Goal: Communication & Community: Connect with others

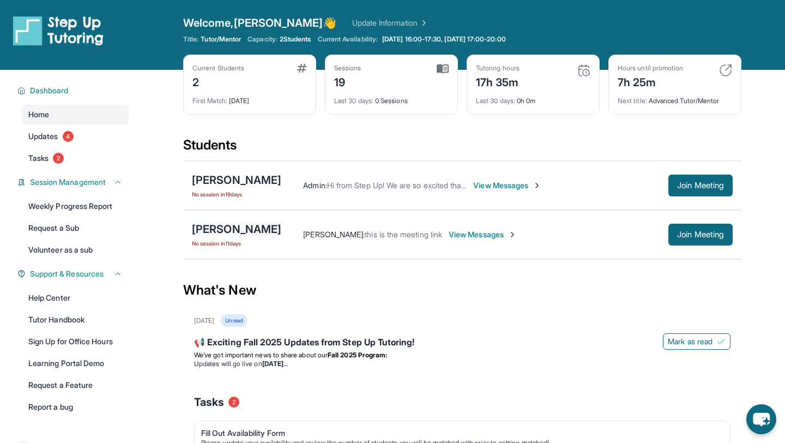
click at [230, 227] on div "[PERSON_NAME]" at bounding box center [236, 228] width 89 height 15
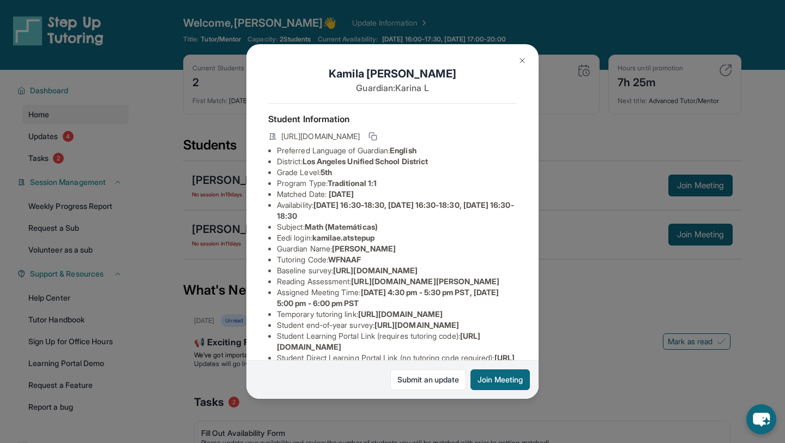
scroll to position [159, 0]
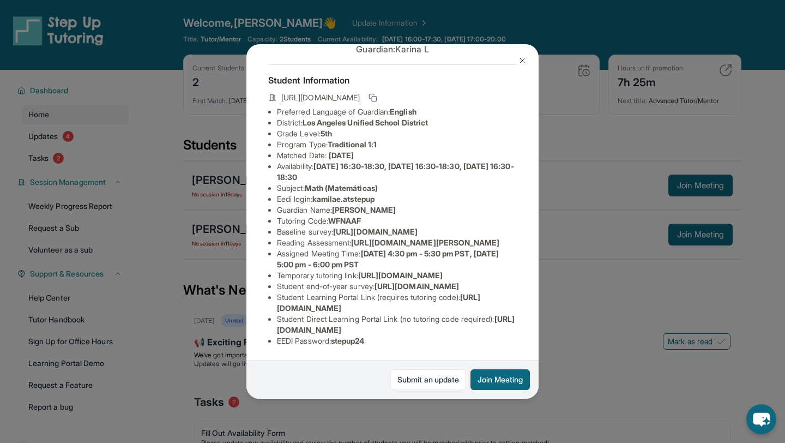
click at [298, 329] on span "[URL][DOMAIN_NAME]" at bounding box center [396, 324] width 238 height 20
drag, startPoint x: 276, startPoint y: 329, endPoint x: 503, endPoint y: 330, distance: 226.3
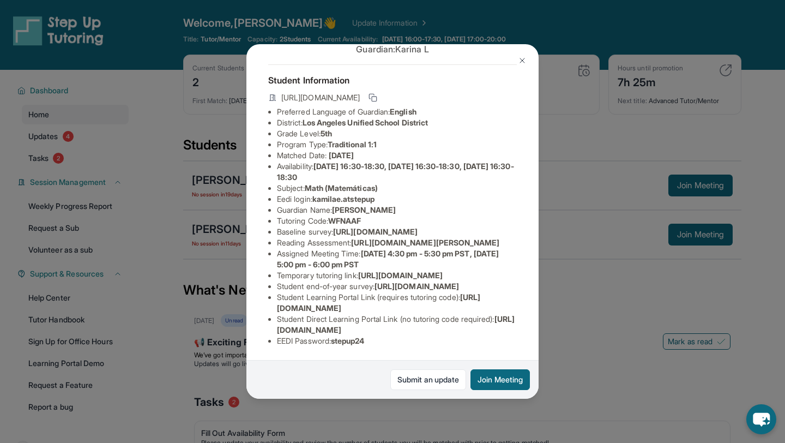
click at [503, 330] on span "[URL][DOMAIN_NAME]" at bounding box center [396, 324] width 238 height 20
copy span "[URL][DOMAIN_NAME]"
click at [555, 351] on div "[PERSON_NAME] Guardian: [PERSON_NAME] Student Information [URL][DOMAIN_NAME] Pr…" at bounding box center [392, 221] width 785 height 443
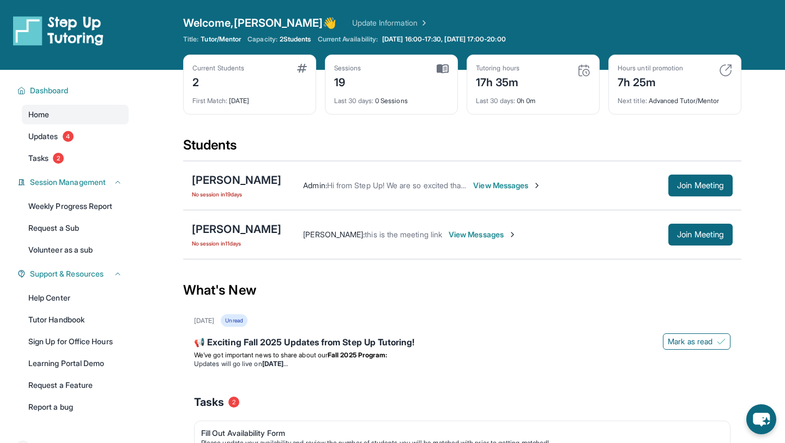
click at [460, 236] on span "View Messages" at bounding box center [483, 234] width 68 height 11
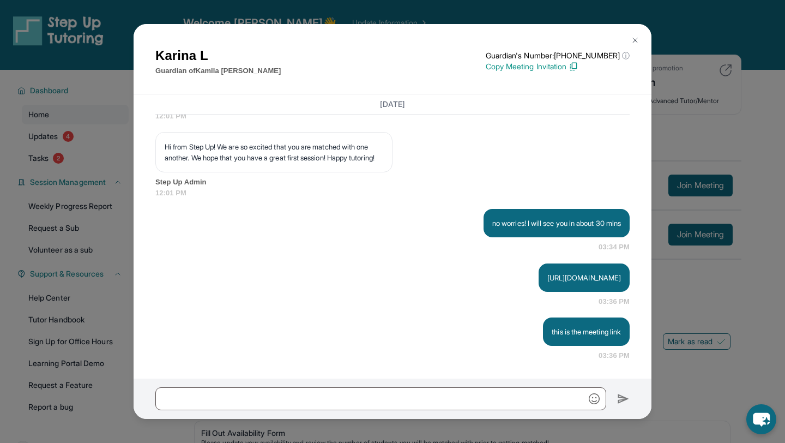
scroll to position [2322, 0]
click at [634, 41] on img at bounding box center [635, 40] width 9 height 9
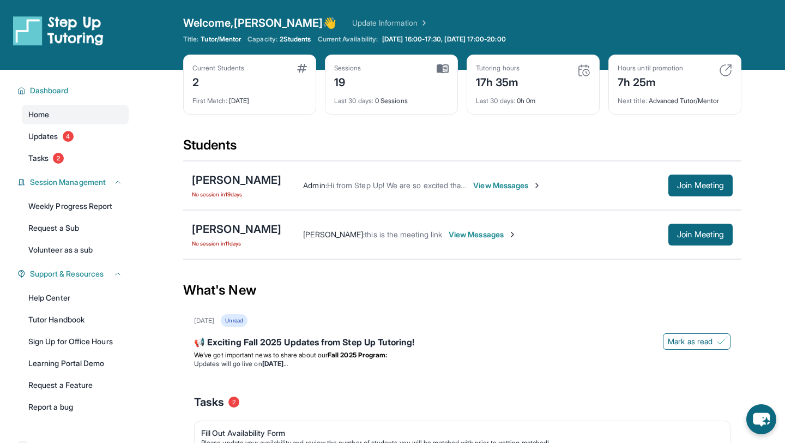
click at [239, 243] on span "No session [DATE]" at bounding box center [236, 243] width 89 height 9
click at [227, 234] on div "[PERSON_NAME]" at bounding box center [236, 228] width 89 height 15
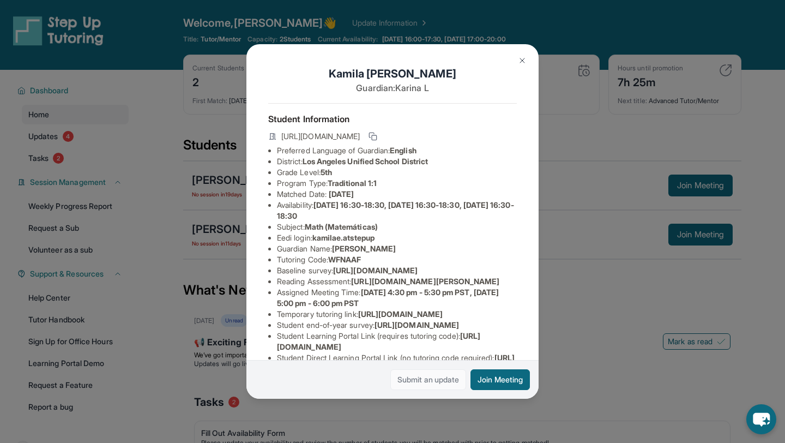
click at [430, 379] on link "Submit an update" at bounding box center [428, 379] width 76 height 21
click at [518, 59] on img at bounding box center [522, 60] width 9 height 9
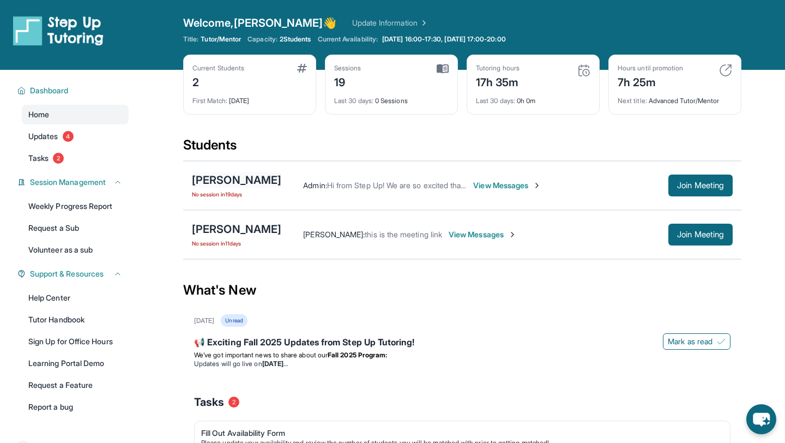
click at [266, 174] on div "[PERSON_NAME]" at bounding box center [236, 179] width 89 height 15
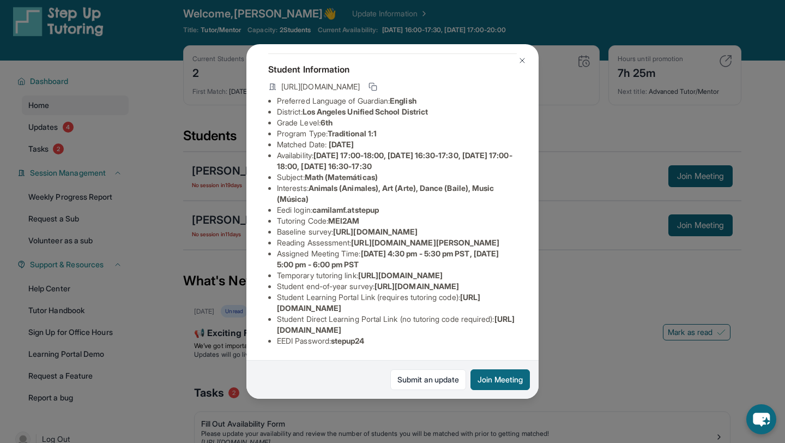
scroll to position [20, 0]
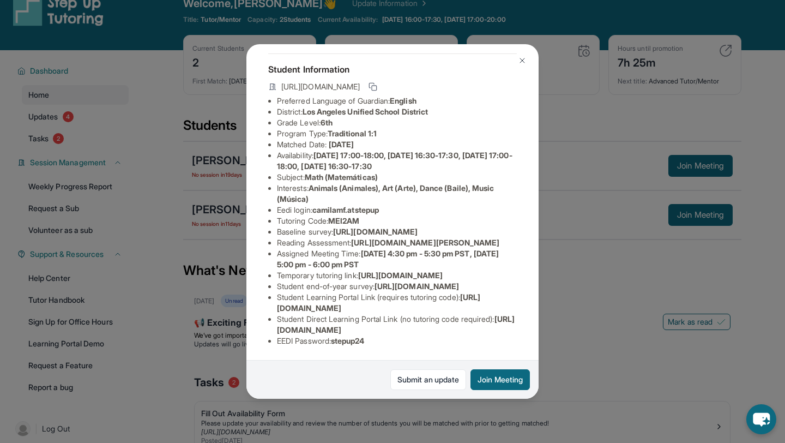
click at [524, 60] on img at bounding box center [522, 60] width 9 height 9
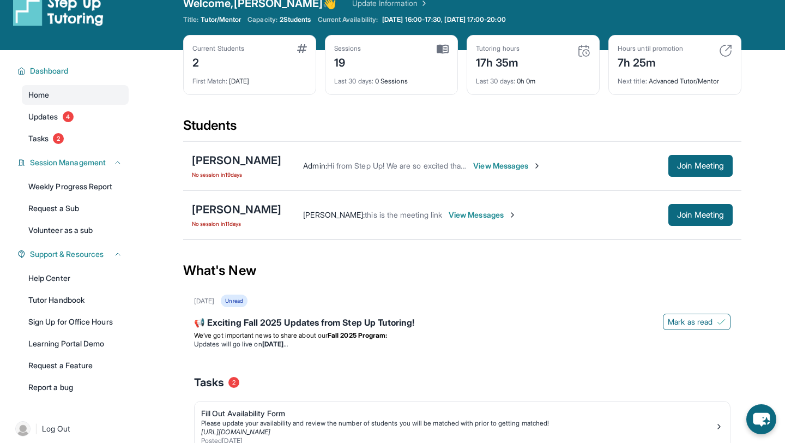
click at [495, 163] on span "View Messages" at bounding box center [507, 165] width 68 height 11
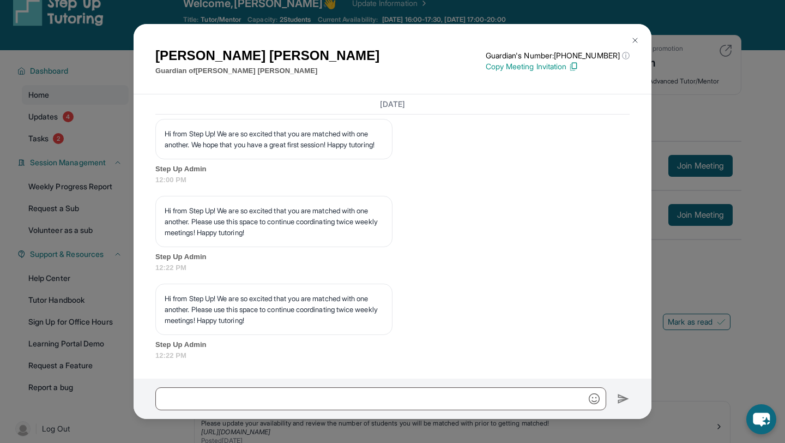
scroll to position [1800, 0]
click at [636, 36] on img at bounding box center [635, 40] width 9 height 9
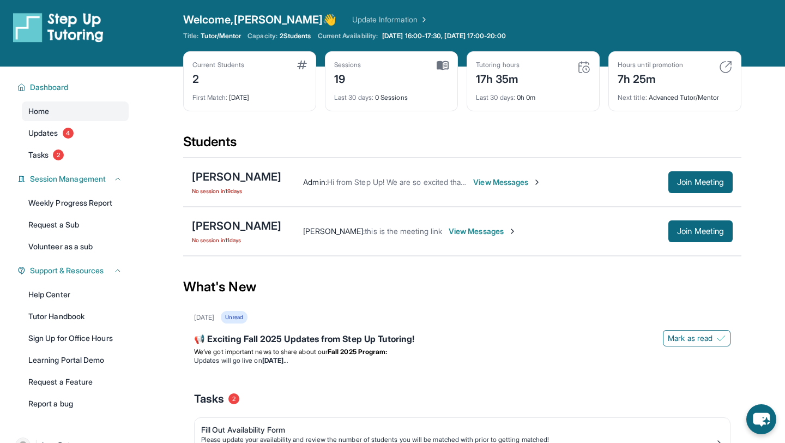
scroll to position [2, 0]
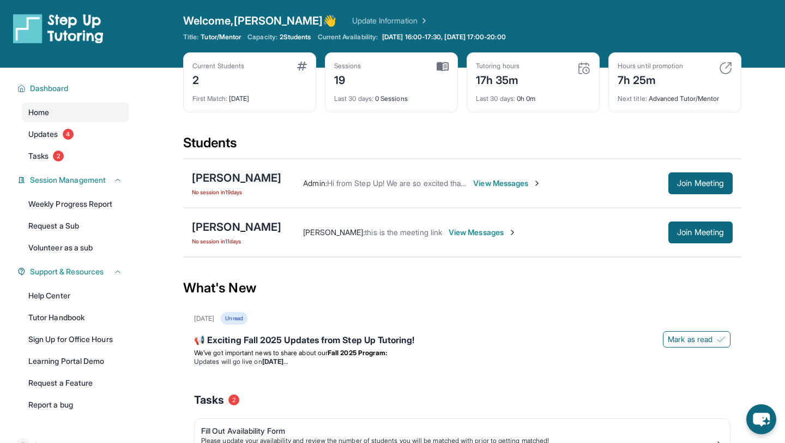
click at [266, 178] on div "[PERSON_NAME]" at bounding box center [236, 177] width 89 height 15
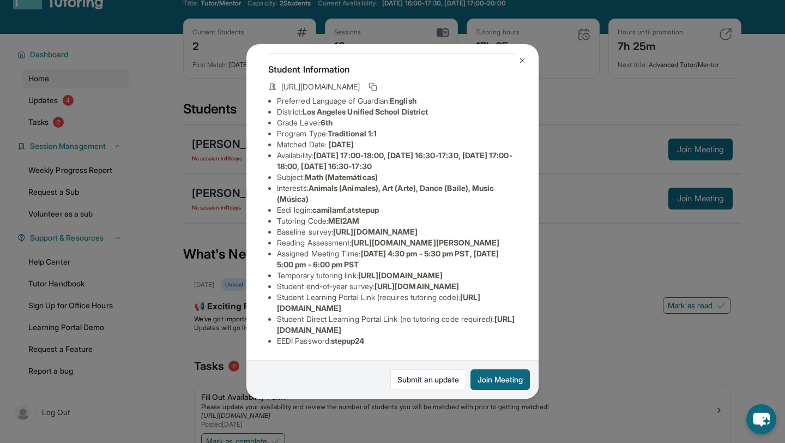
scroll to position [40, 0]
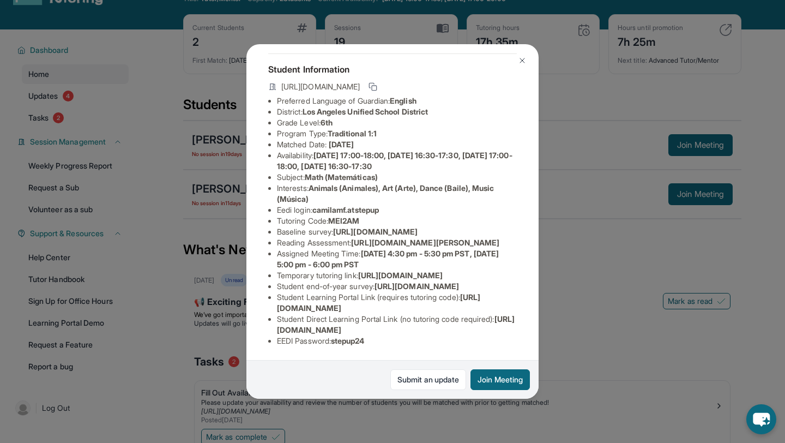
click at [521, 58] on img at bounding box center [522, 60] width 9 height 9
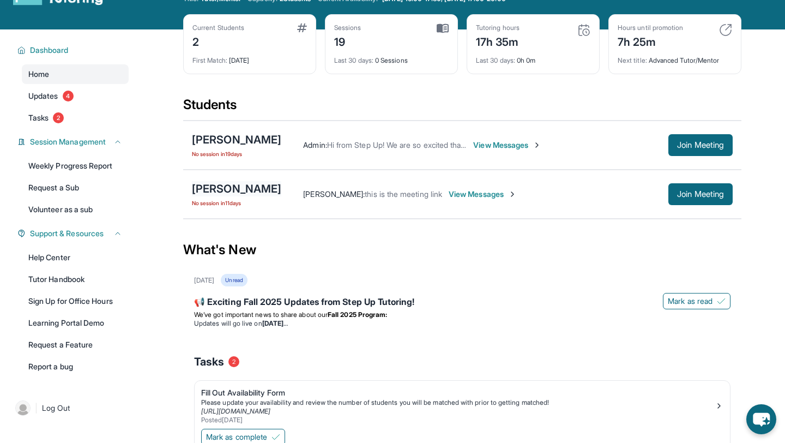
click at [267, 189] on div "[PERSON_NAME]" at bounding box center [236, 188] width 89 height 15
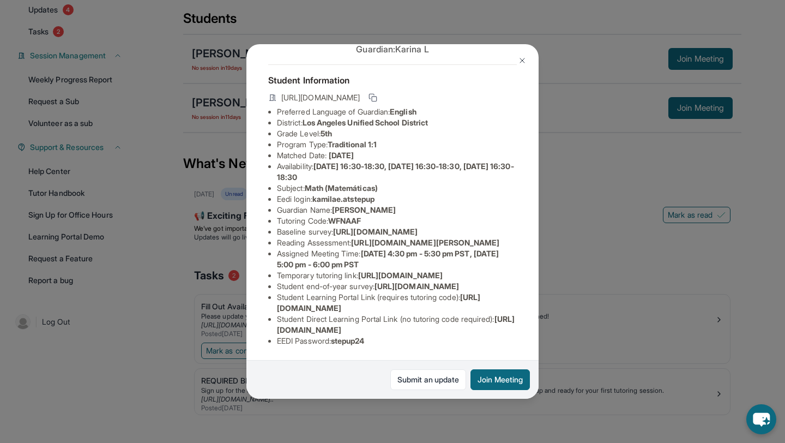
scroll to position [140, 0]
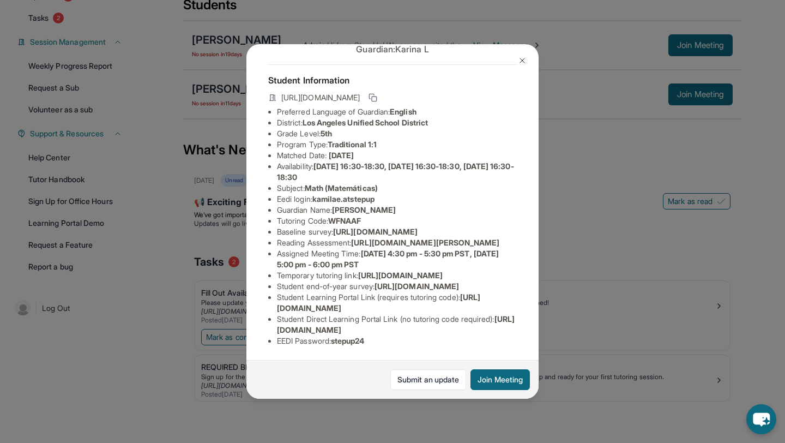
click at [521, 61] on img at bounding box center [522, 60] width 9 height 9
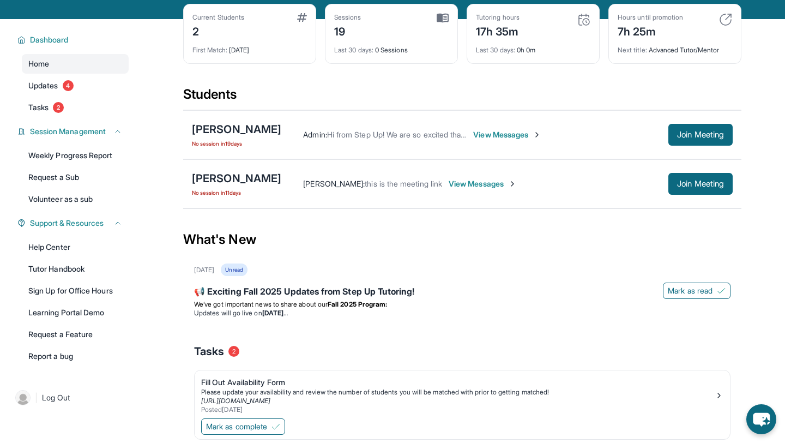
scroll to position [0, 0]
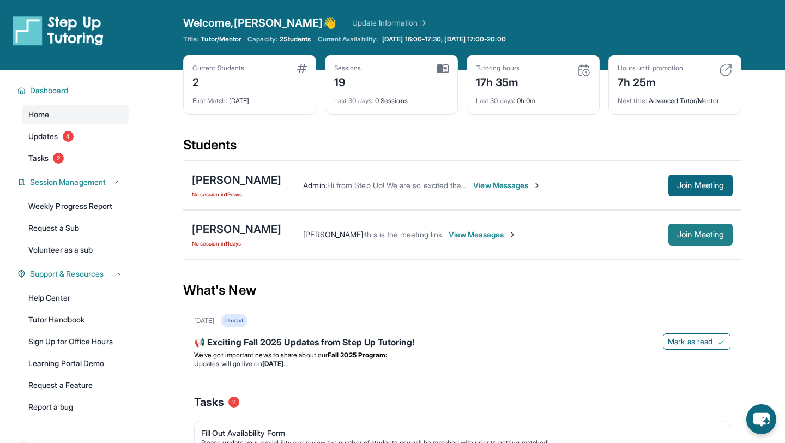
click at [691, 231] on span "Join Meeting" at bounding box center [700, 234] width 47 height 7
